Goal: Information Seeking & Learning: Learn about a topic

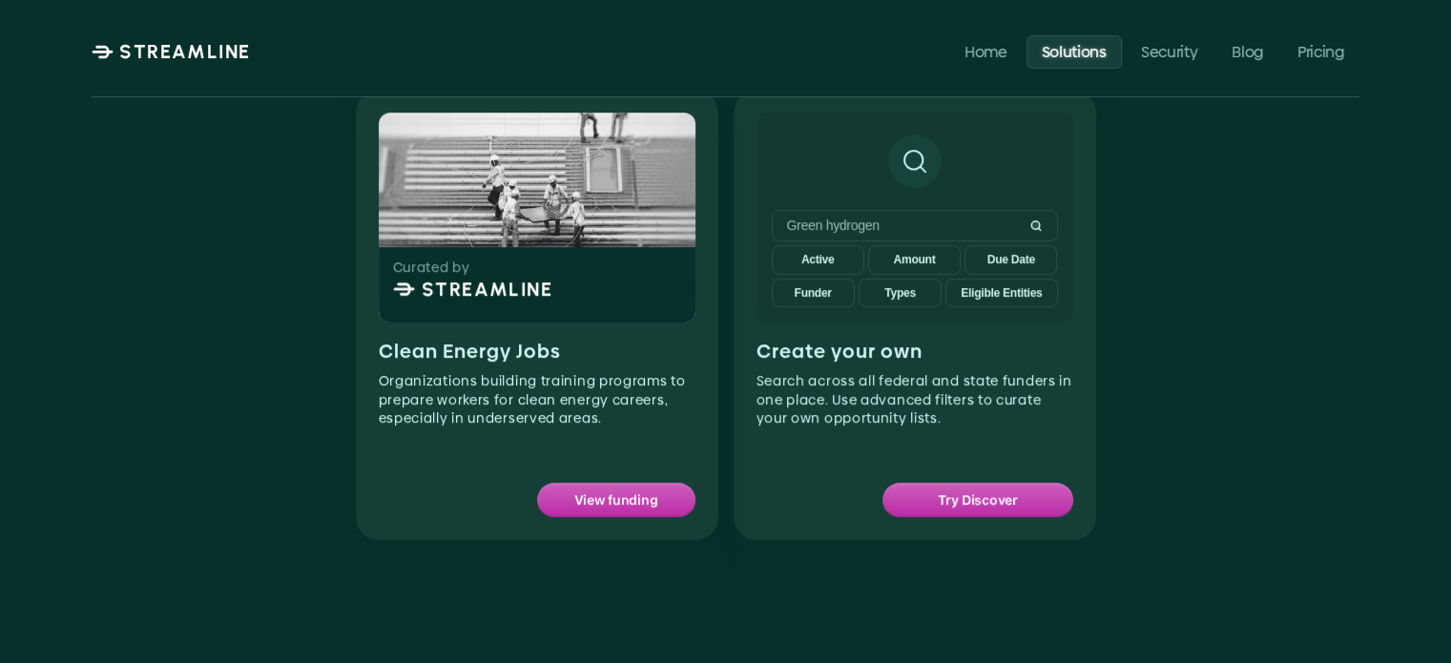
scroll to position [1240, 0]
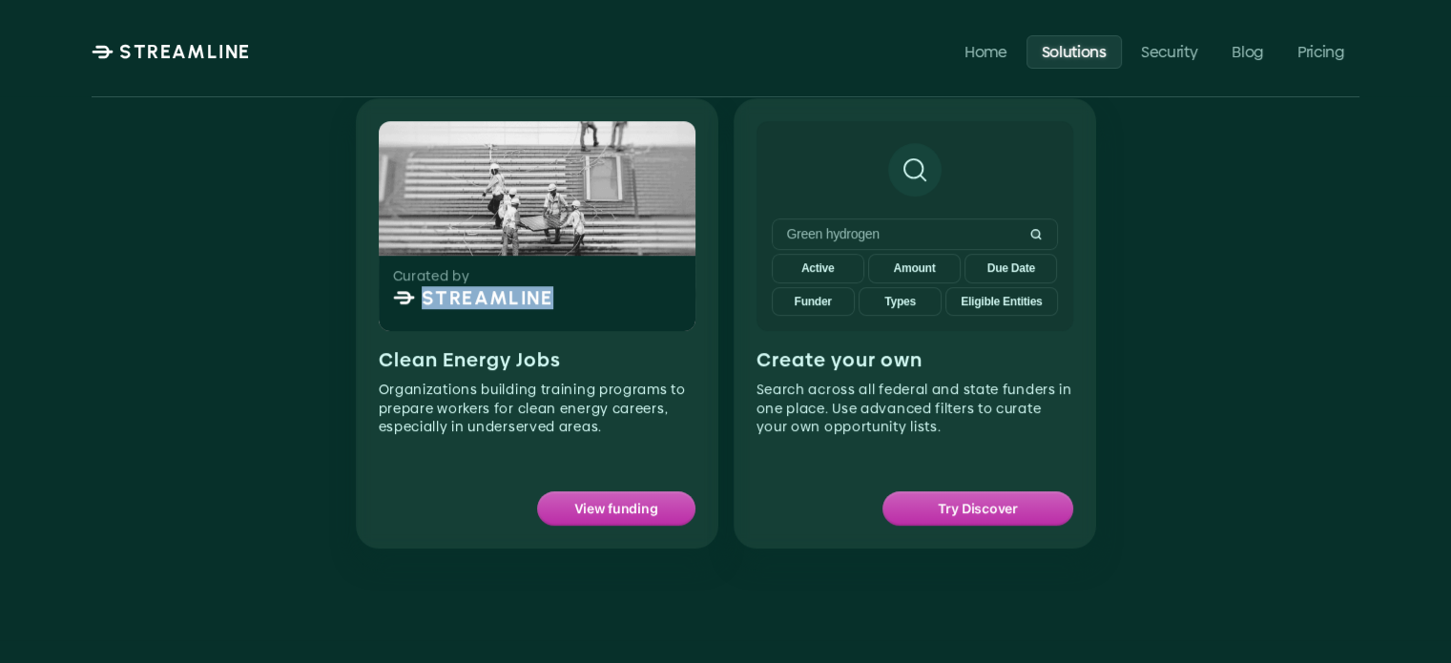
drag, startPoint x: 422, startPoint y: 298, endPoint x: 557, endPoint y: 305, distance: 135.7
click at [557, 305] on div "Curated by STREAMLINE" at bounding box center [537, 294] width 319 height 76
copy p "STREAMLINE"
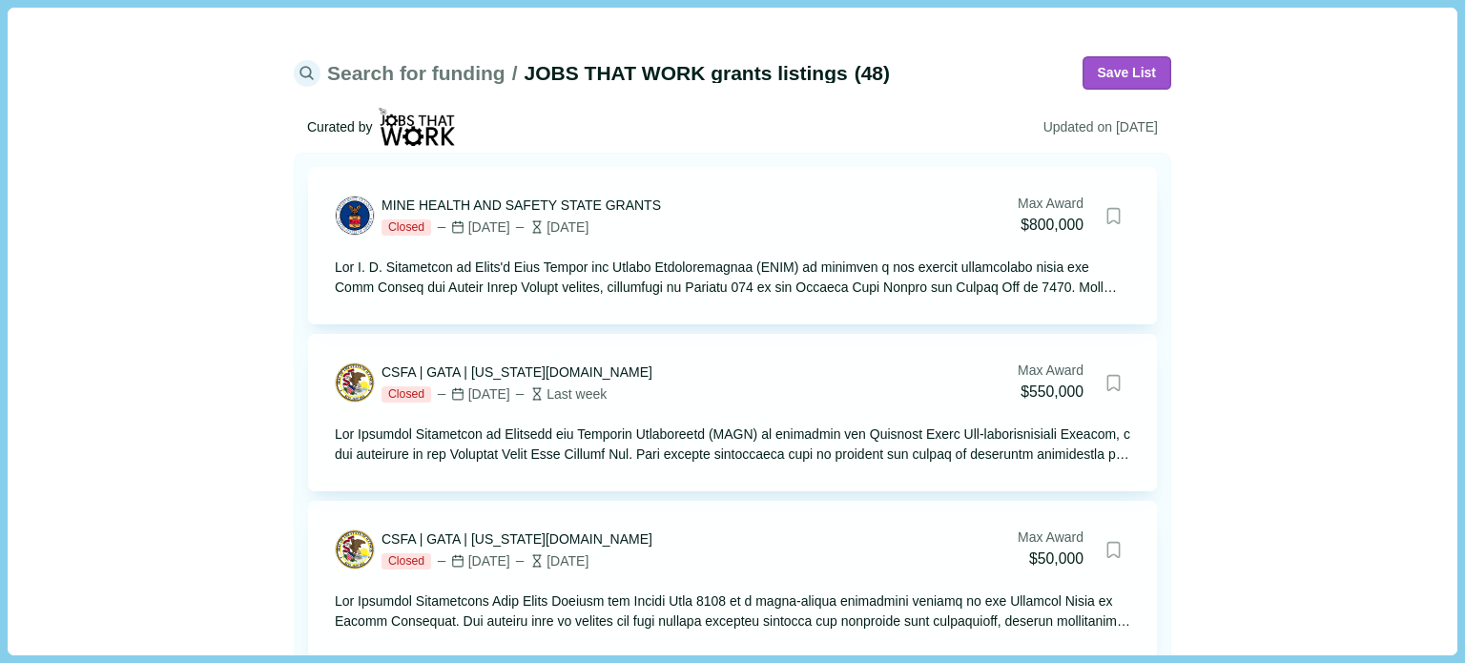
click at [379, 73] on span "Search for funding" at bounding box center [416, 73] width 178 height 20
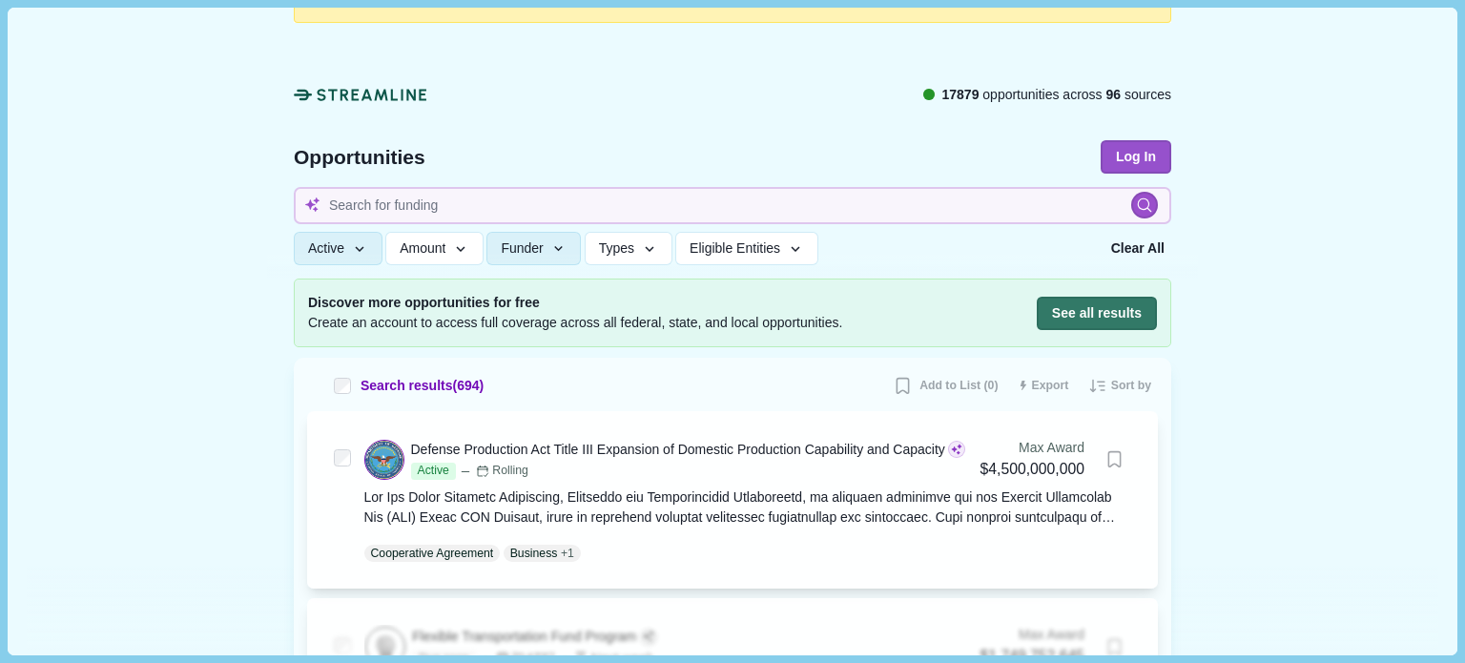
scroll to position [95, 0]
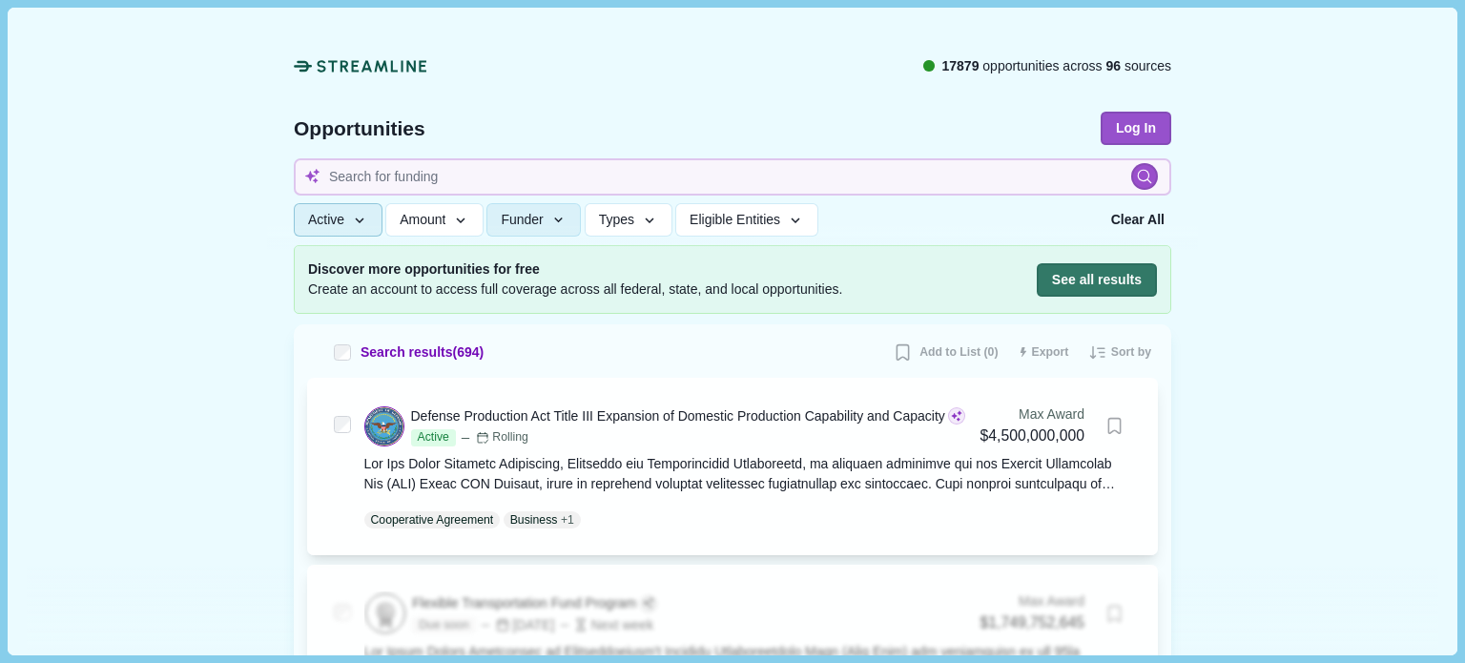
click at [353, 219] on icon "button" at bounding box center [359, 221] width 17 height 17
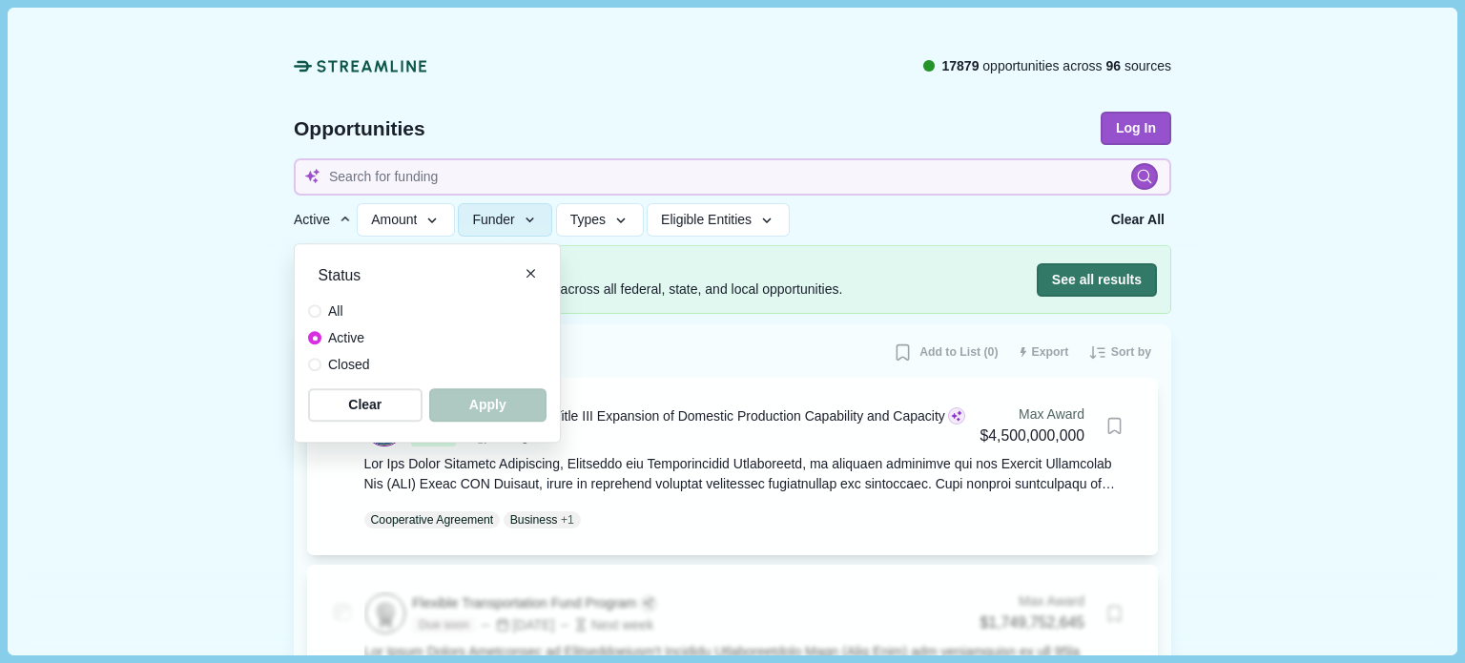
click at [353, 219] on icon "button" at bounding box center [345, 220] width 17 height 17
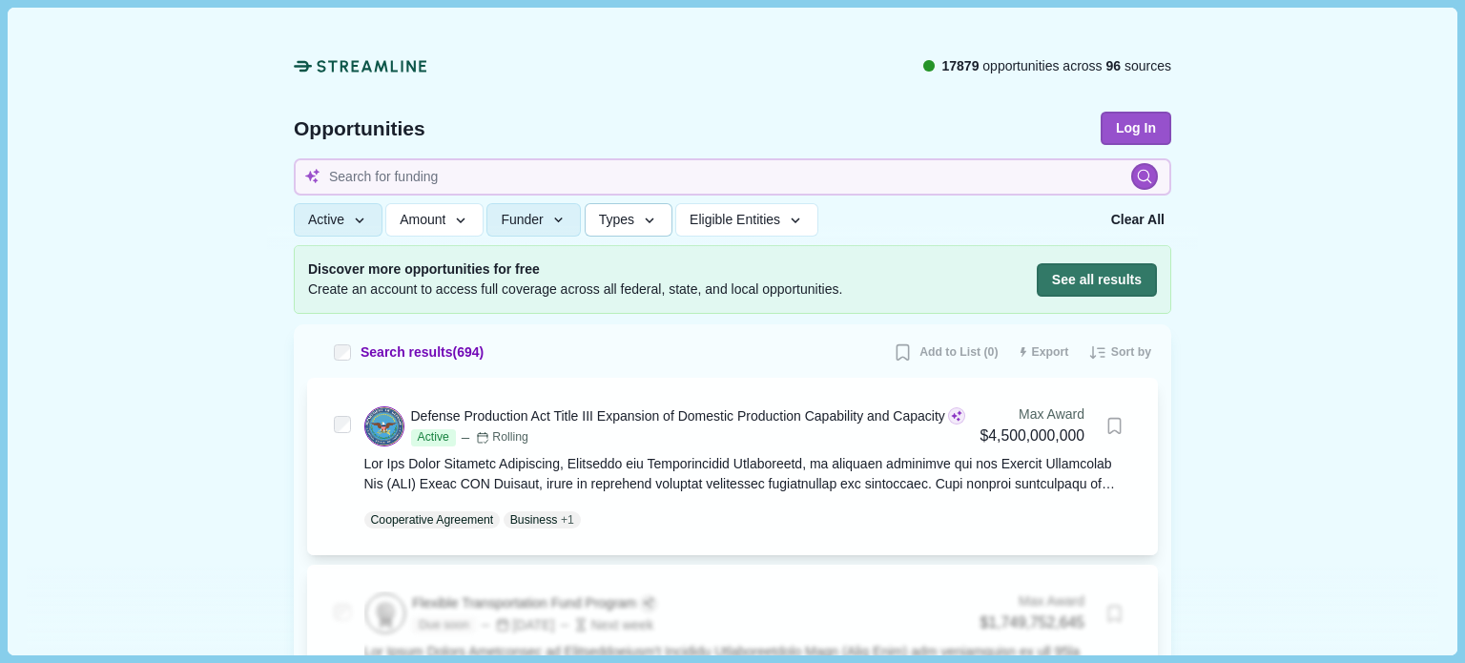
click at [614, 219] on span "Types" at bounding box center [616, 221] width 35 height 16
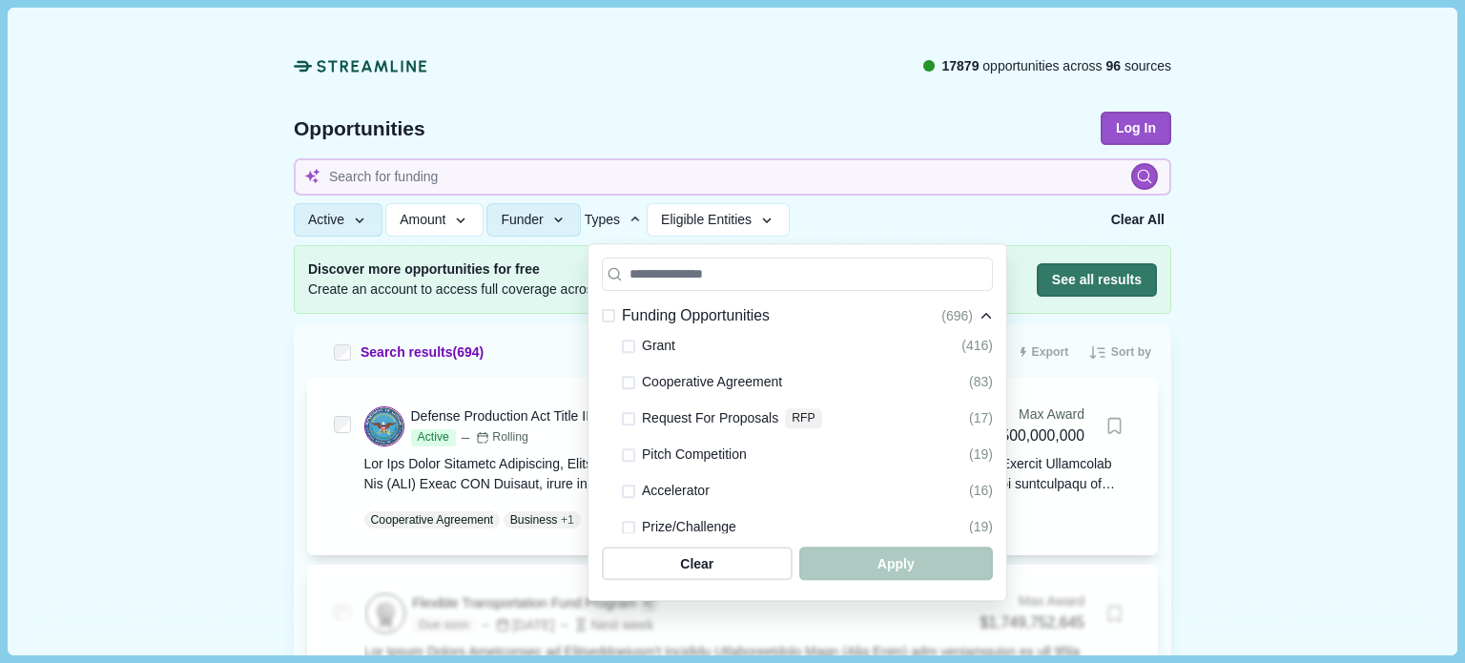
click at [614, 219] on span "Types" at bounding box center [602, 220] width 35 height 15
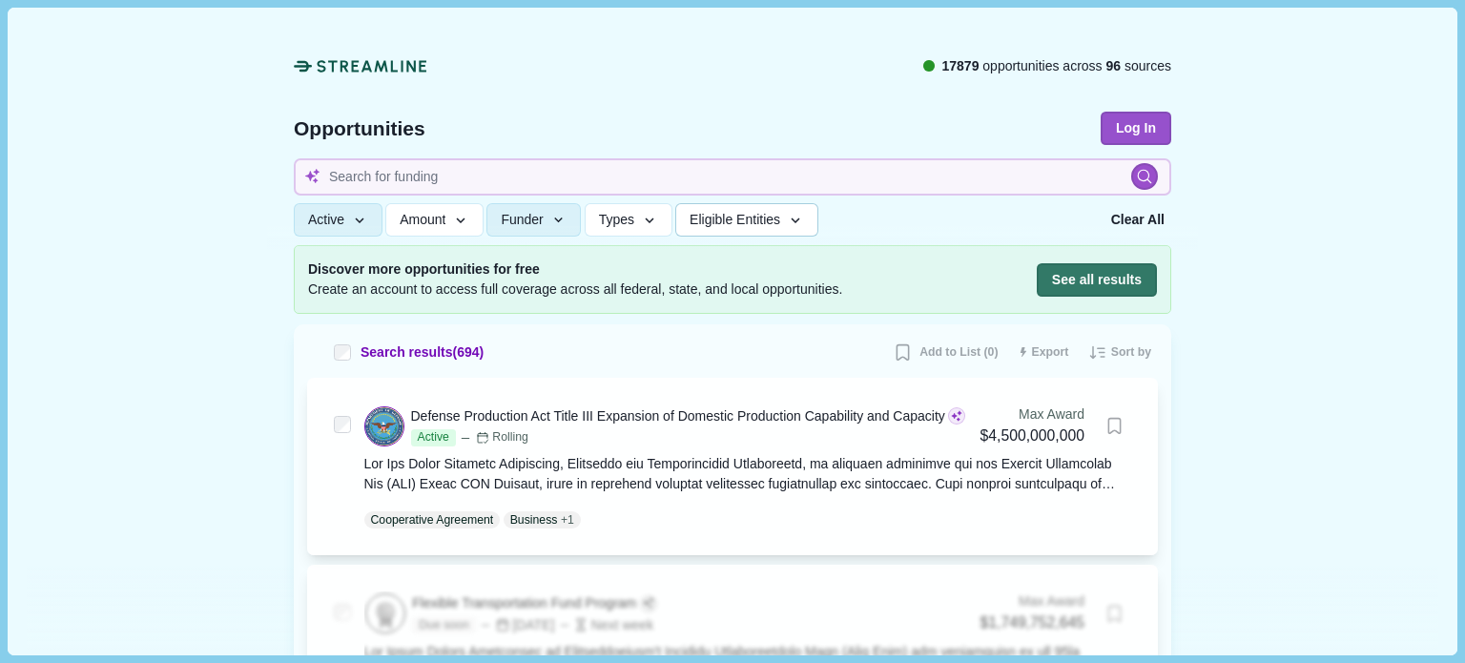
click at [753, 220] on span "Eligible Entities" at bounding box center [735, 221] width 91 height 16
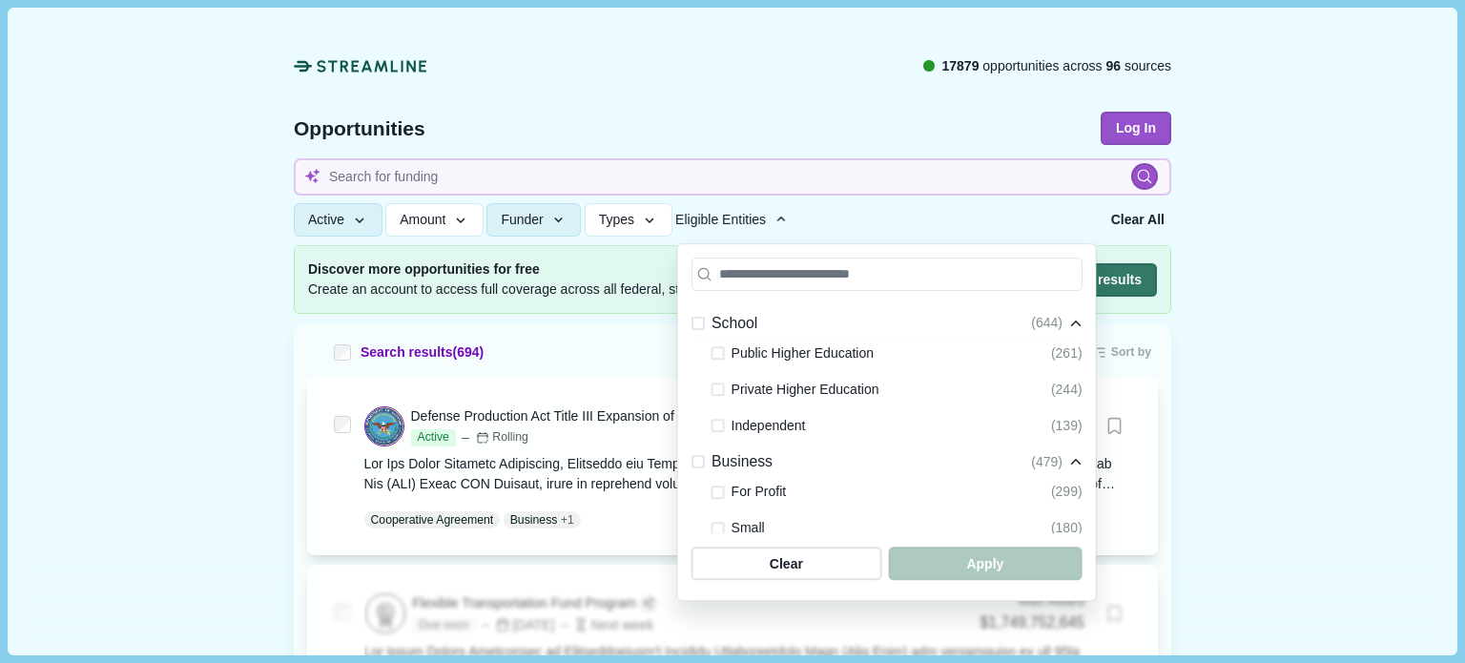
scroll to position [477, 0]
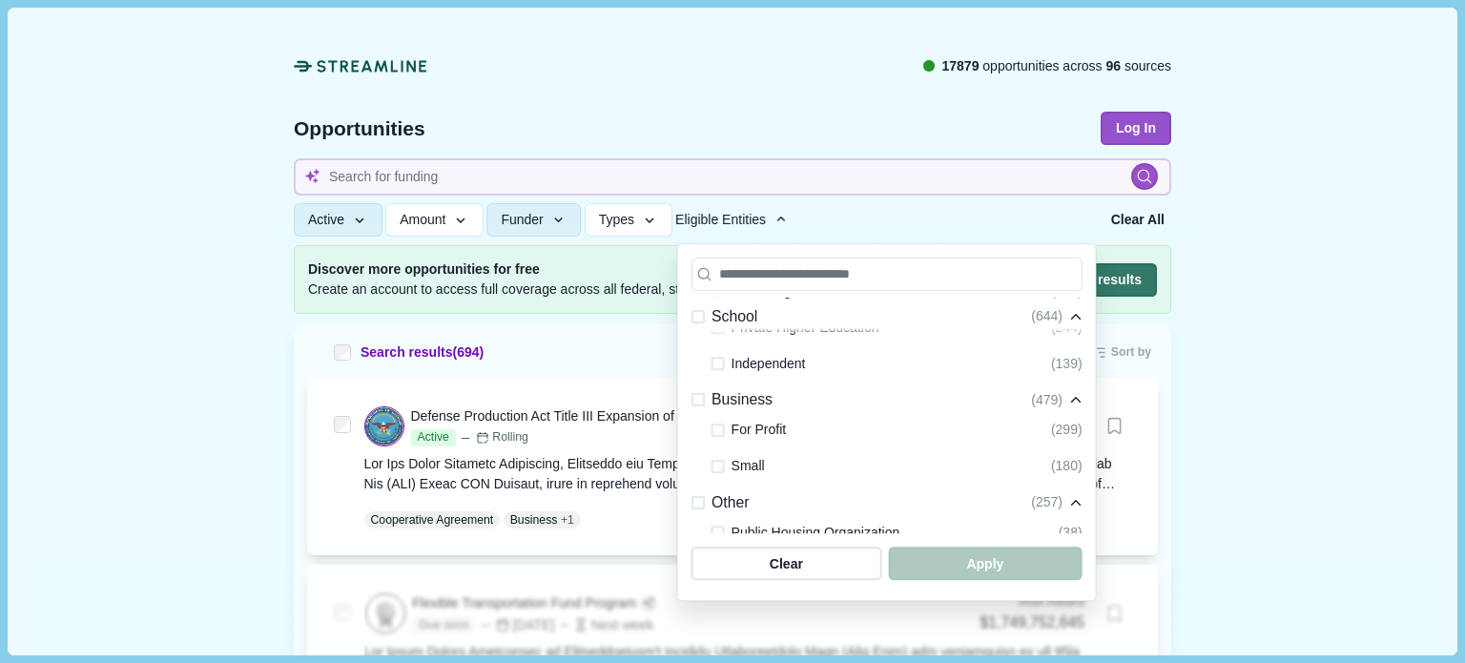
click at [712, 428] on span at bounding box center [718, 430] width 13 height 13
click at [956, 561] on span "button" at bounding box center [985, 564] width 184 height 31
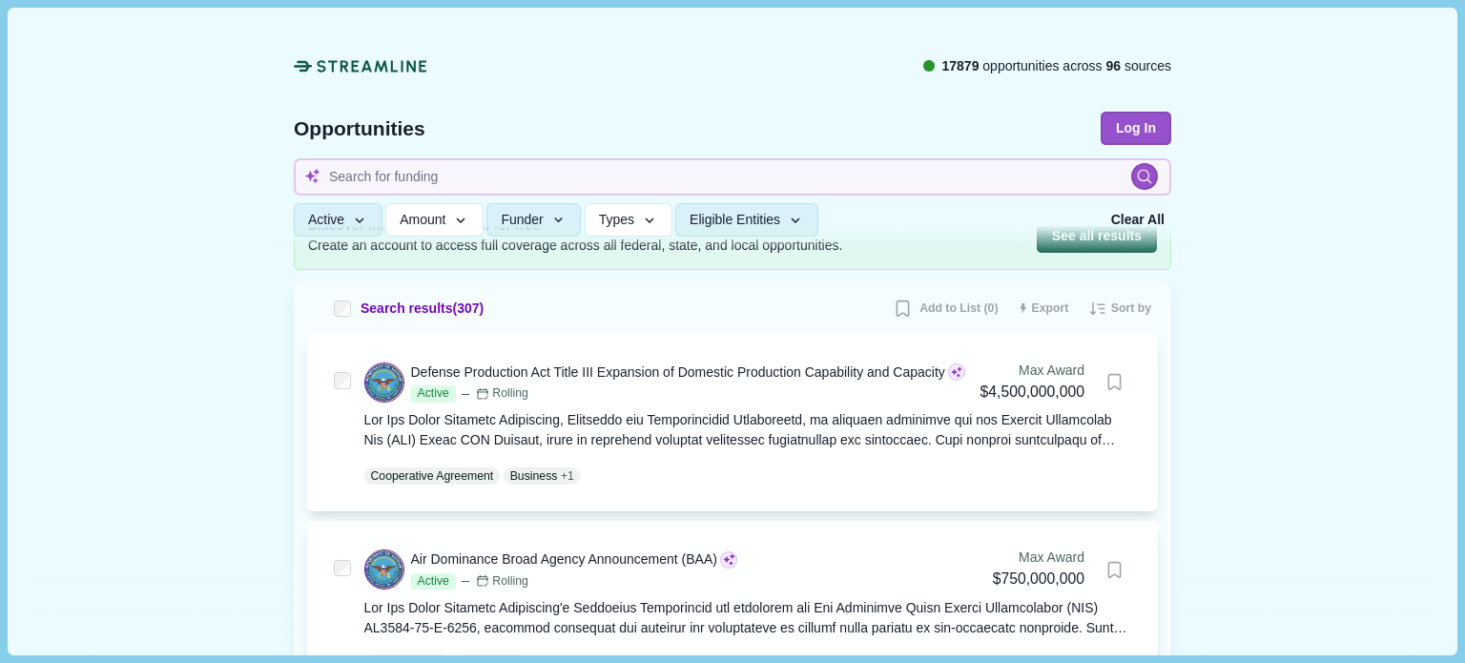
scroll to position [95, 0]
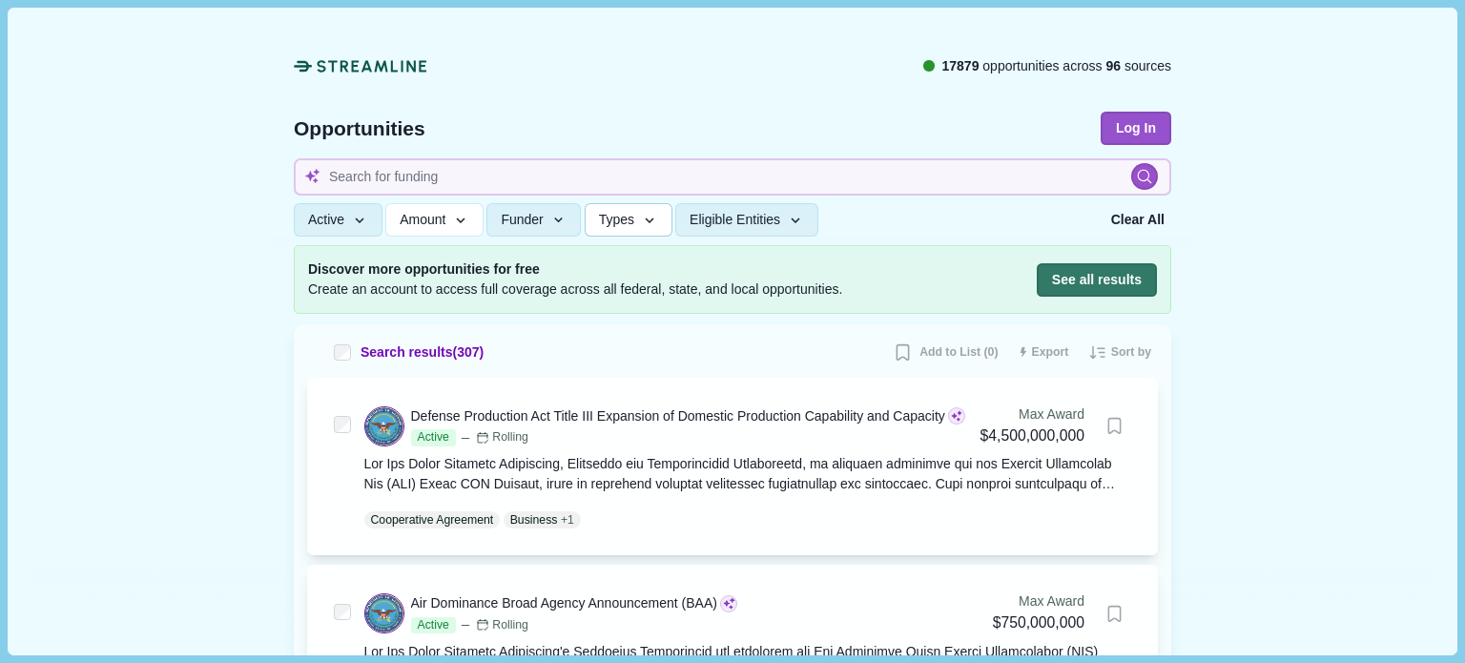
click at [641, 217] on icon "button" at bounding box center [649, 221] width 17 height 17
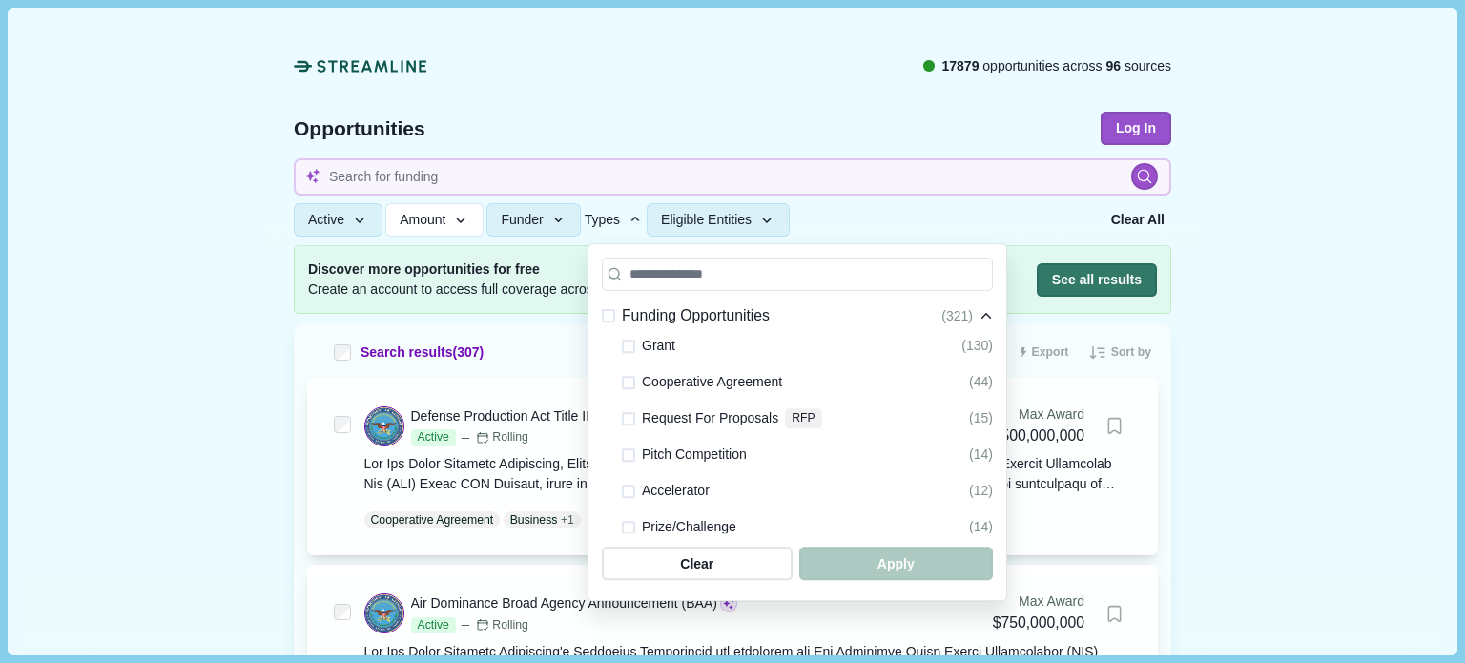
click at [641, 217] on icon "button" at bounding box center [635, 220] width 17 height 17
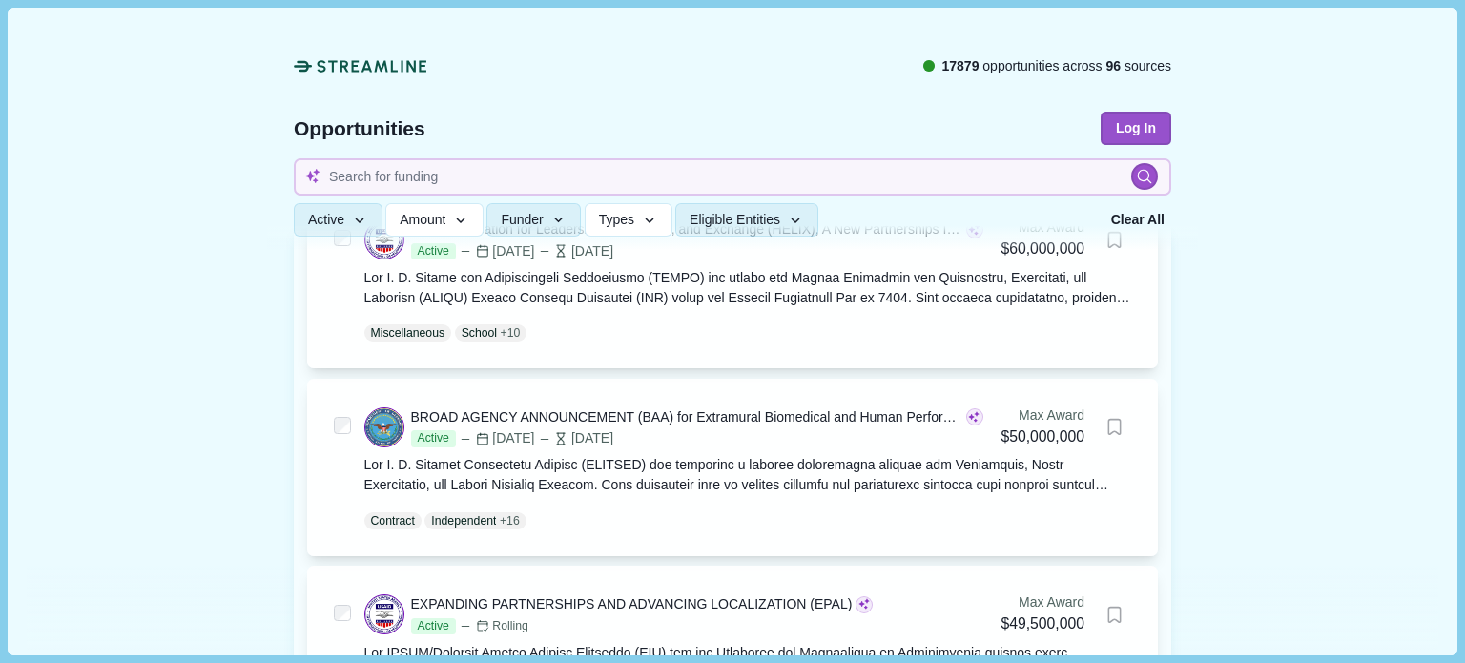
scroll to position [1431, 0]
